Goal: Information Seeking & Learning: Learn about a topic

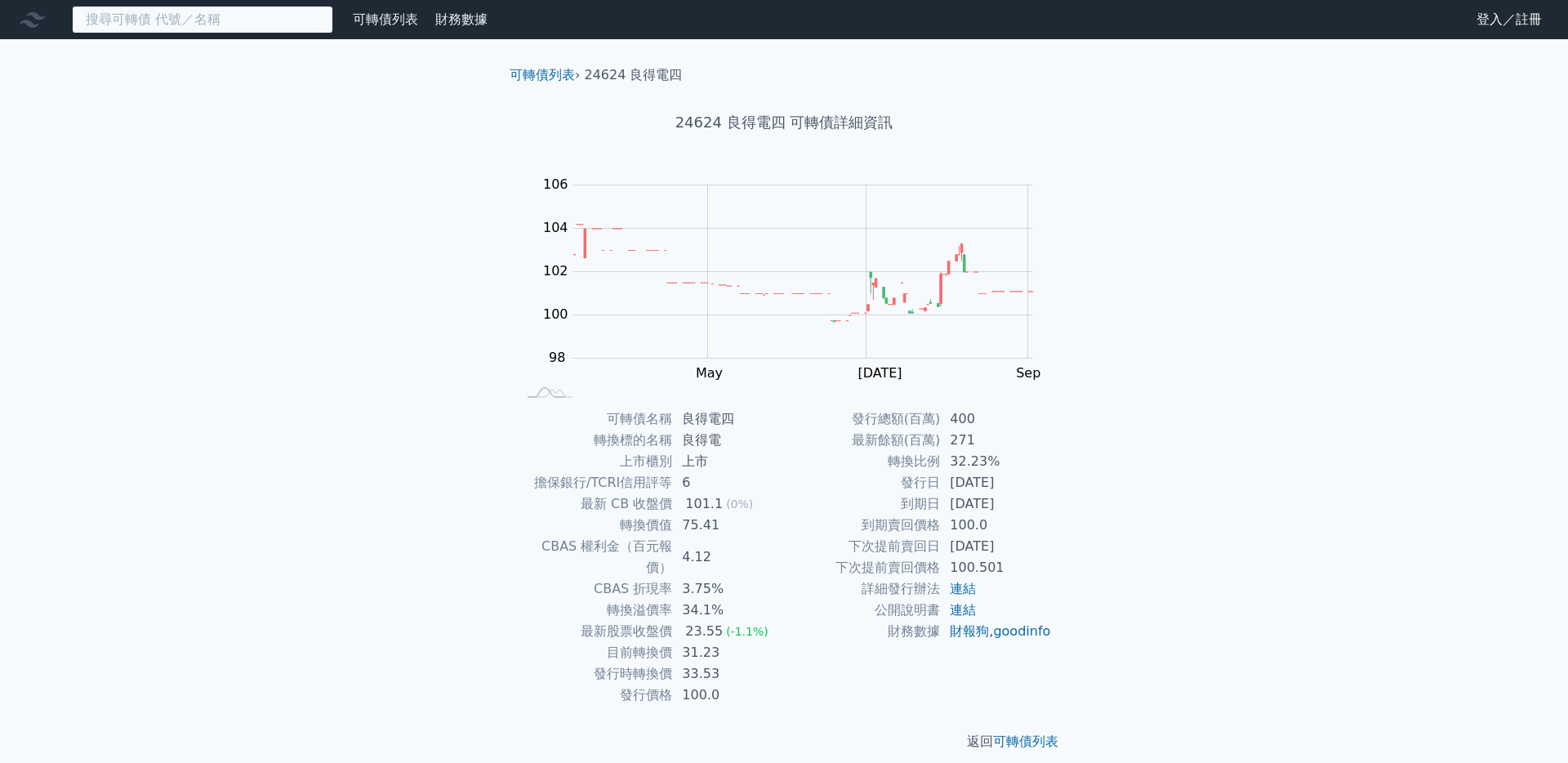
click at [143, 11] on input at bounding box center [203, 19] width 261 height 27
click at [33, 25] on icon at bounding box center [32, 19] width 27 height 16
click at [363, 28] on div "可轉債列表" at bounding box center [386, 19] width 79 height 19
click at [392, 26] on link "可轉債列表" at bounding box center [385, 19] width 65 height 16
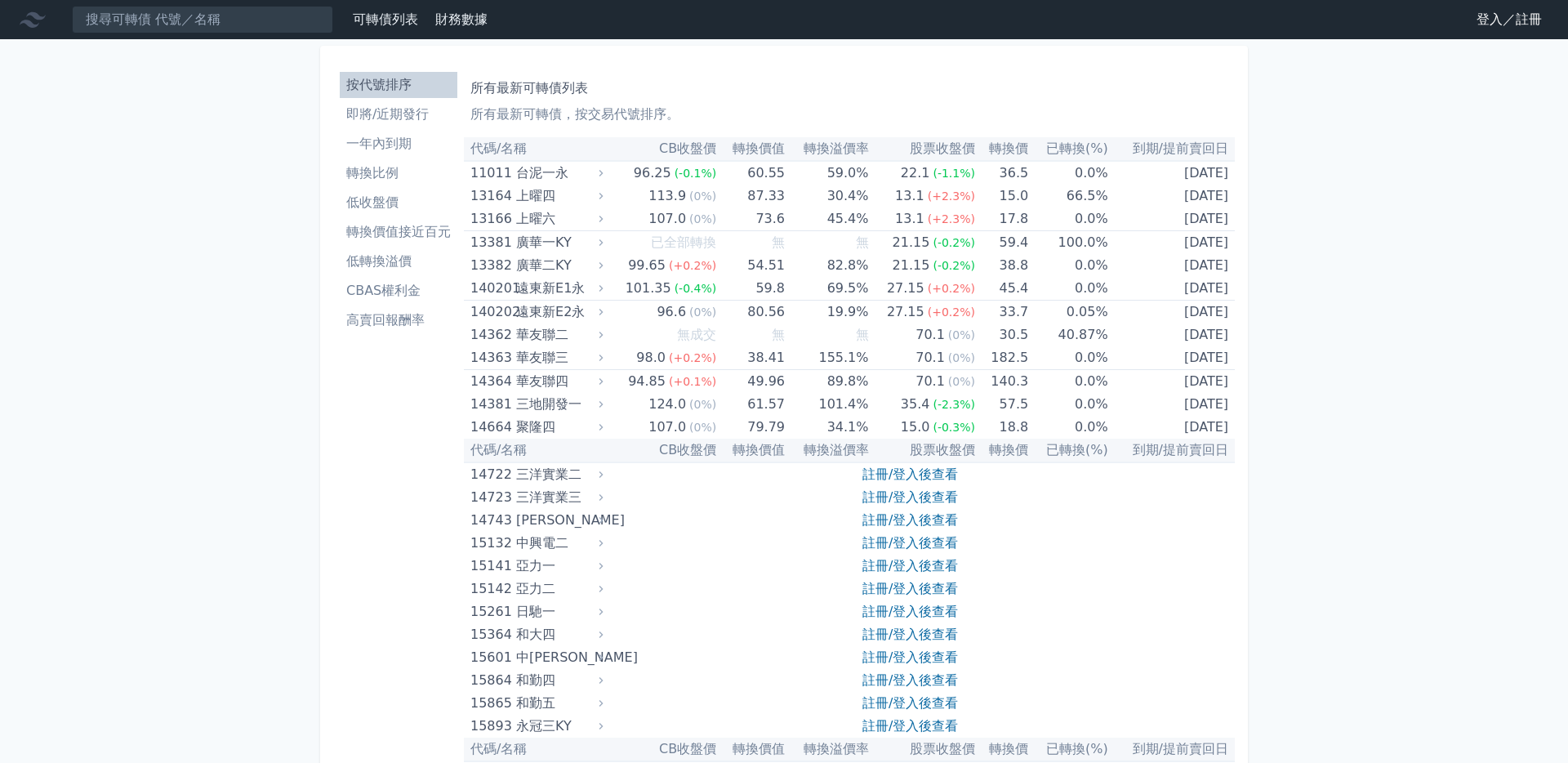
click at [370, 112] on li "即將/近期發行" at bounding box center [399, 113] width 118 height 19
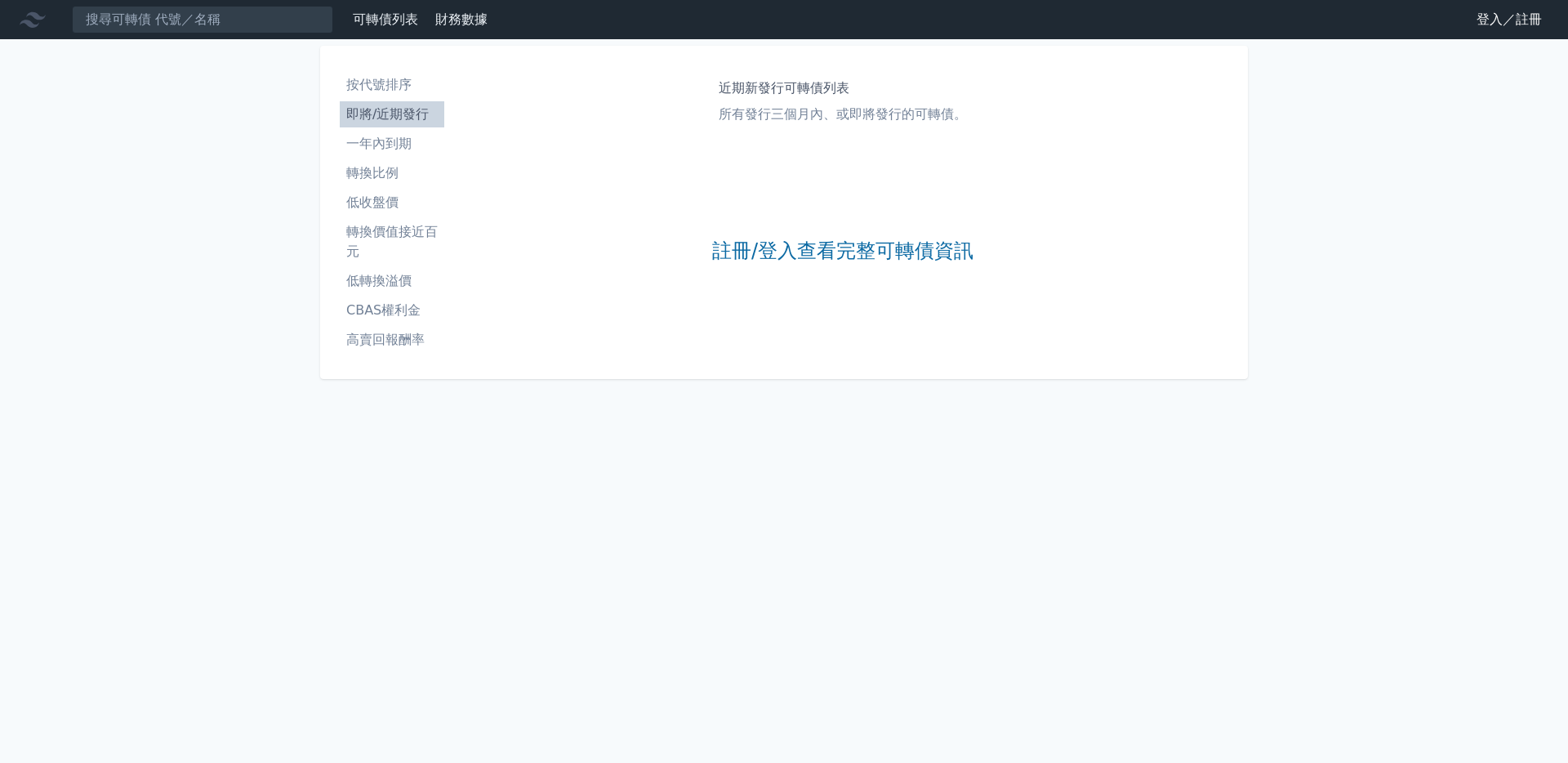
click at [370, 136] on li "一年內到期" at bounding box center [392, 143] width 104 height 19
click at [368, 156] on link "一年內到期" at bounding box center [392, 144] width 104 height 27
click at [367, 176] on li "轉換比例" at bounding box center [392, 173] width 104 height 19
click at [363, 200] on li "低收盤價" at bounding box center [392, 202] width 104 height 19
